Goal: Navigation & Orientation: Find specific page/section

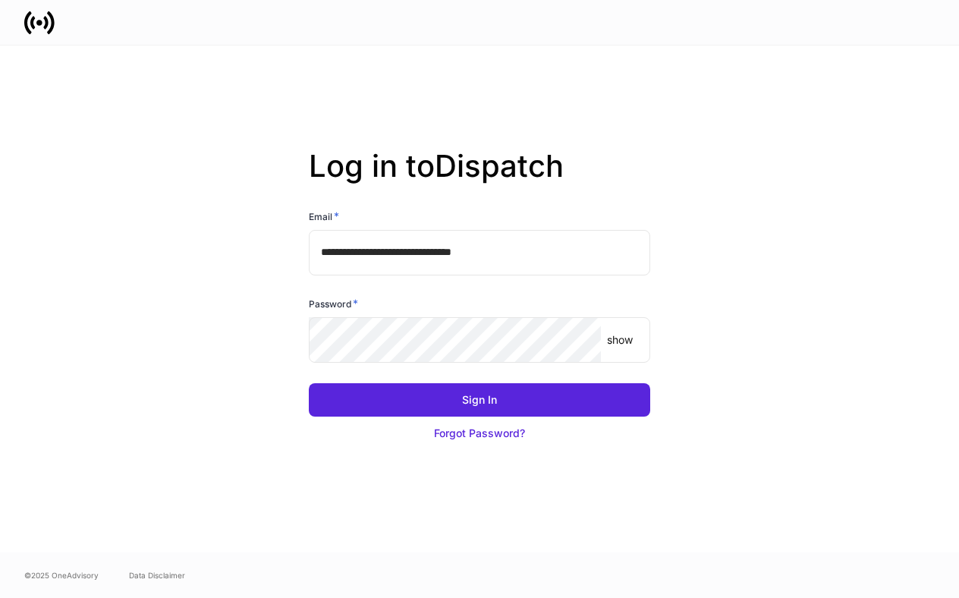
drag, startPoint x: 491, startPoint y: 405, endPoint x: 855, endPoint y: 366, distance: 366.3
click at [493, 404] on div "Sign In" at bounding box center [479, 399] width 35 height 15
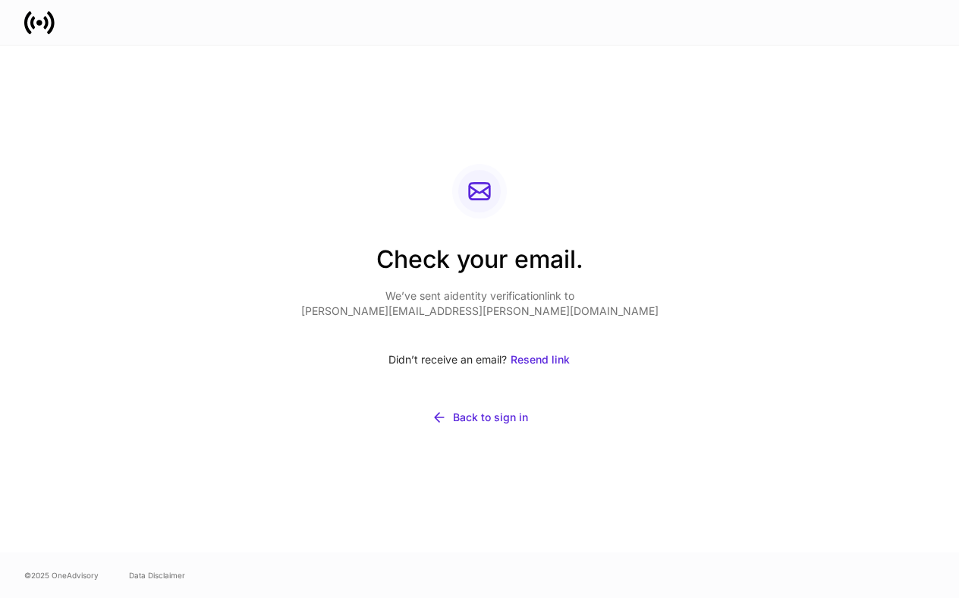
drag, startPoint x: 848, startPoint y: 0, endPoint x: 473, endPoint y: 118, distance: 393.0
click at [473, 118] on div "Check your email. We’ve sent a identity verification link to [PERSON_NAME][EMAI…" at bounding box center [479, 299] width 813 height 507
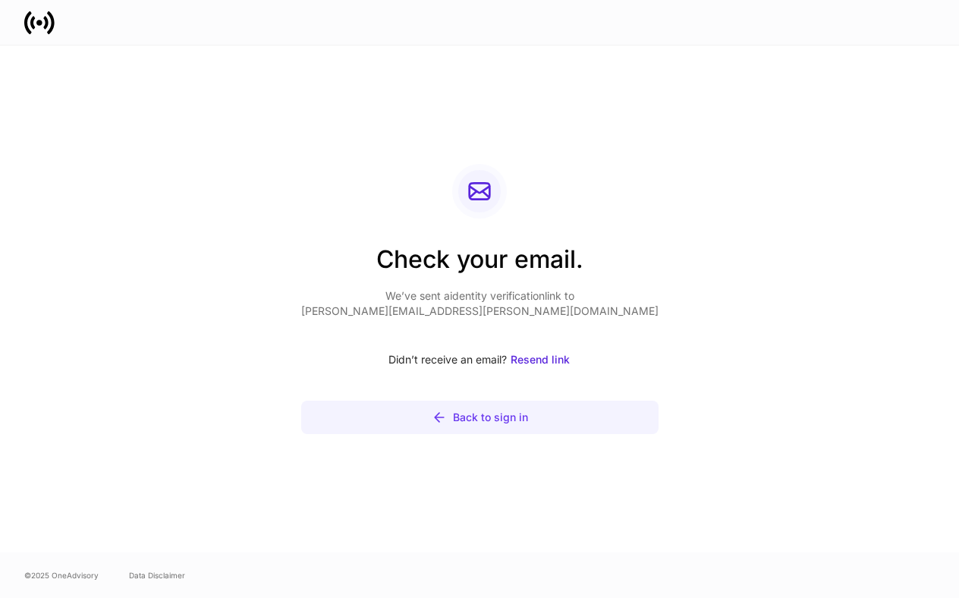
click at [502, 416] on div "Back to sign in" at bounding box center [490, 417] width 75 height 15
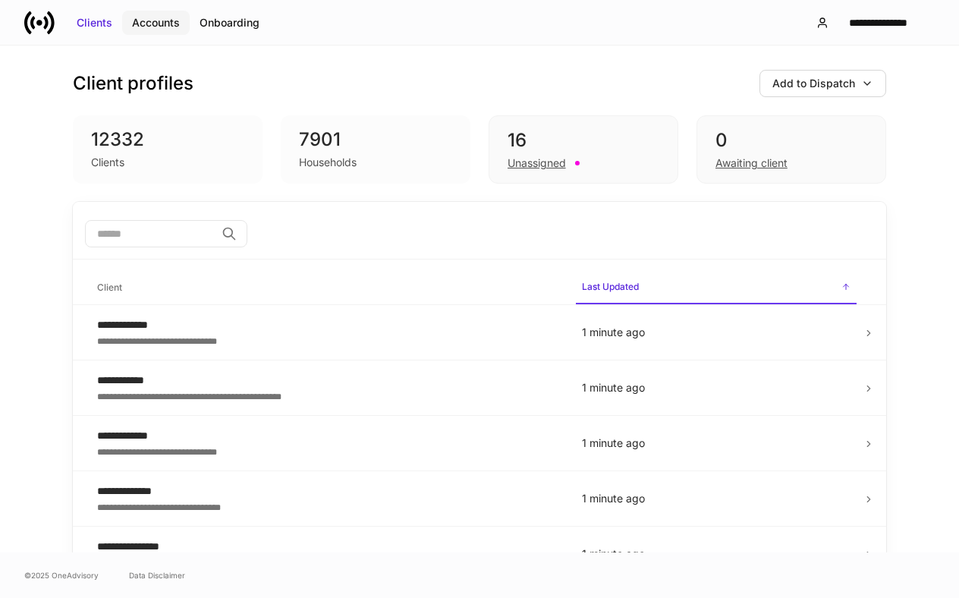
click at [178, 20] on div "Accounts" at bounding box center [156, 22] width 48 height 15
